Goal: Transaction & Acquisition: Subscribe to service/newsletter

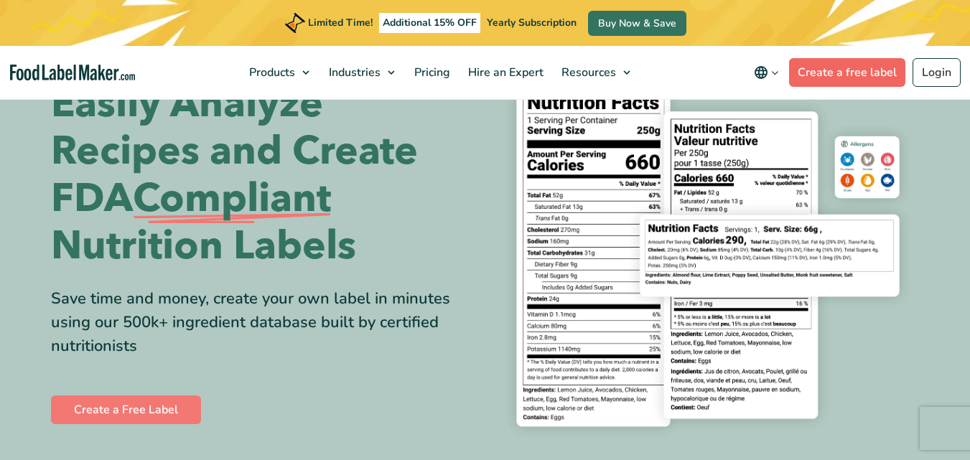
click at [849, 30] on div "Limited Time! Additional 15% OFF Yearly Subscription Buy Now & Save" at bounding box center [485, 23] width 970 height 46
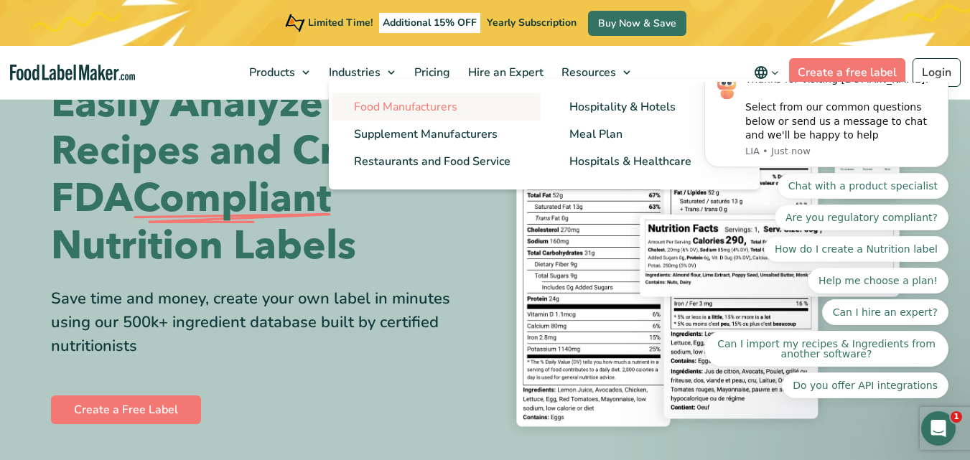
click at [396, 111] on span "Food Manufacturers" at bounding box center [405, 107] width 103 height 16
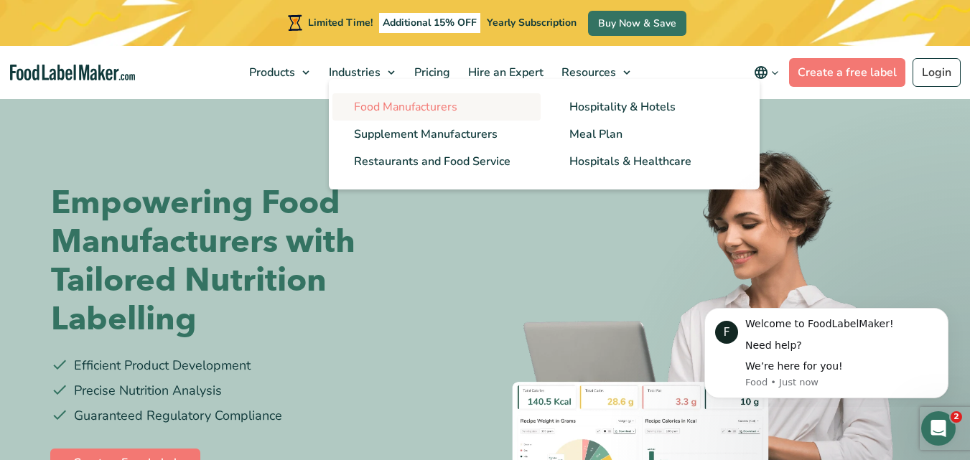
click at [400, 102] on span "Food Manufacturers" at bounding box center [405, 107] width 103 height 16
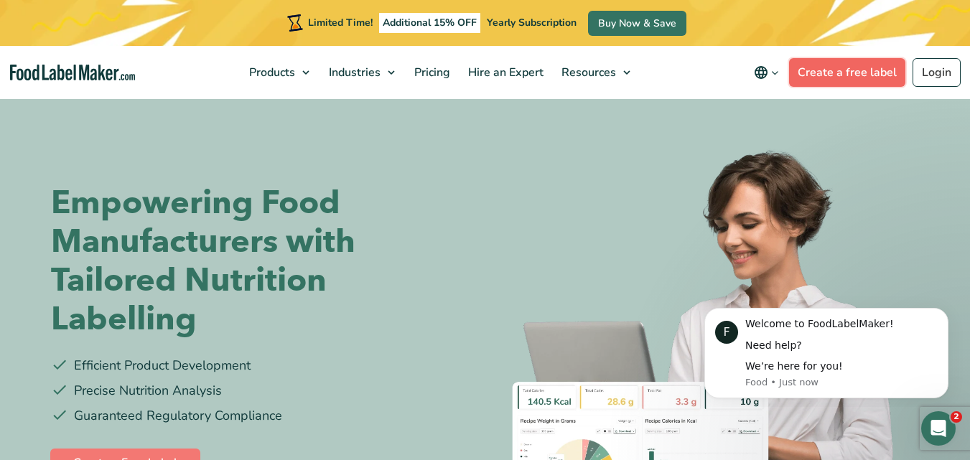
click at [826, 70] on link "Create a free label" at bounding box center [847, 72] width 116 height 29
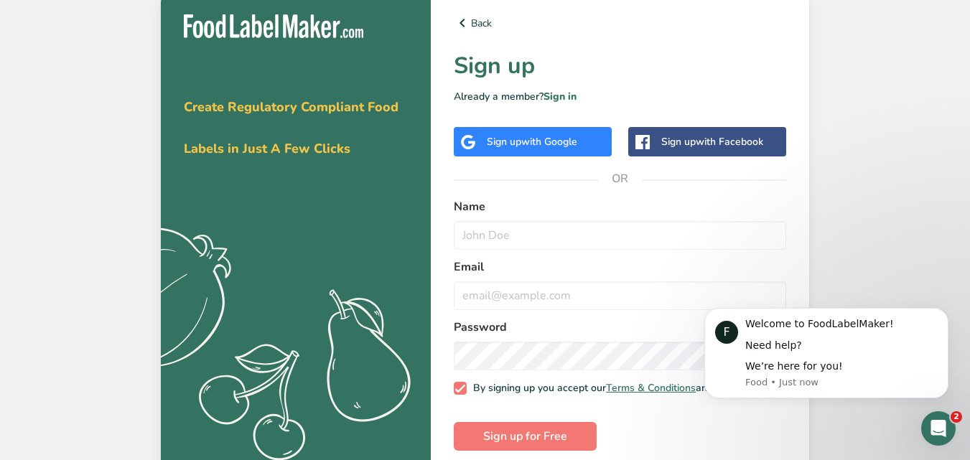
click at [901, 215] on div "Get your free trial today Create Regulatory Compliant Food Labels in Just A Few…" at bounding box center [485, 232] width 970 height 465
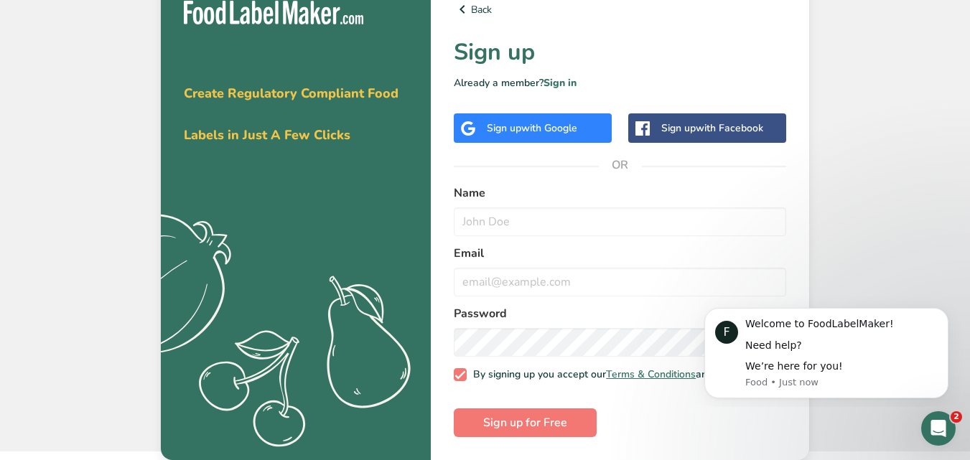
scroll to position [22, 0]
